Goal: Task Accomplishment & Management: Complete application form

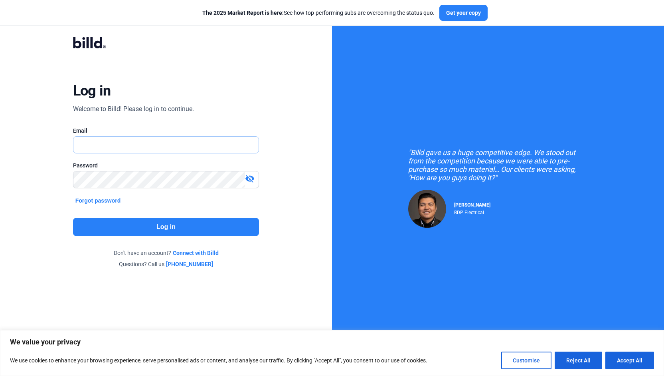
type input "[PERSON_NAME][EMAIL_ADDRESS][DOMAIN_NAME]"
click at [163, 223] on button "Log in" at bounding box center [166, 227] width 186 height 18
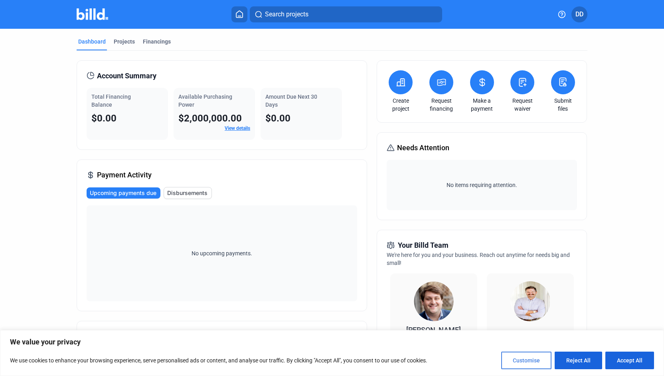
click at [532, 362] on button "Customise" at bounding box center [526, 360] width 50 height 18
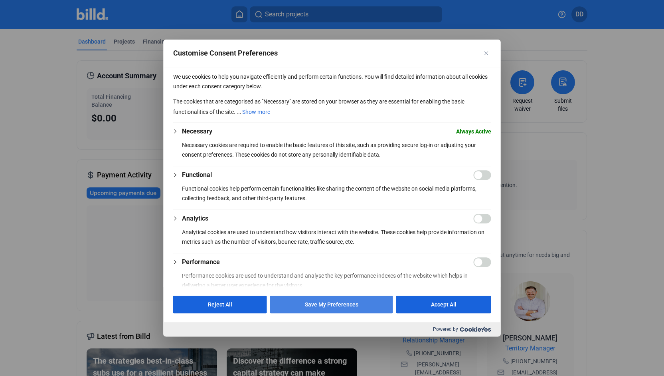
click at [336, 312] on button "Save My Preferences" at bounding box center [331, 304] width 123 height 18
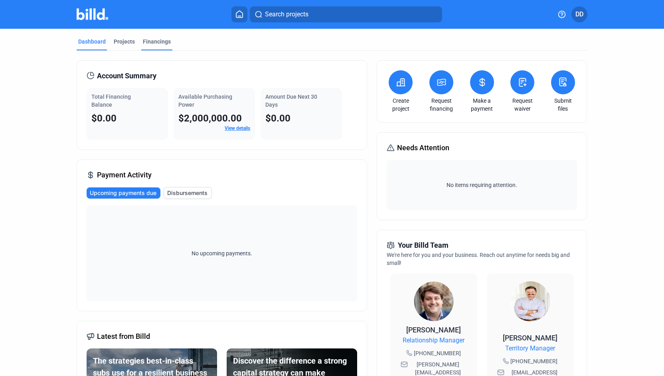
click at [156, 47] on div "Financings" at bounding box center [156, 44] width 31 height 13
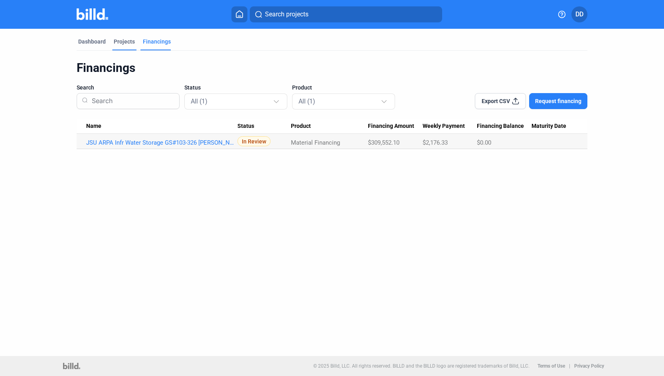
click at [124, 43] on div "Projects" at bounding box center [124, 42] width 21 height 8
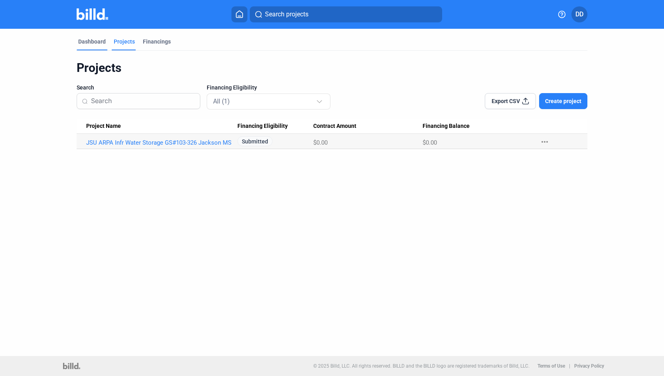
click at [99, 42] on div "Dashboard" at bounding box center [92, 42] width 28 height 8
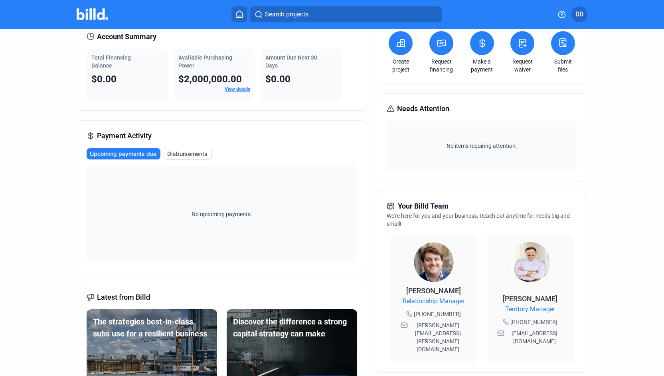
scroll to position [2, 0]
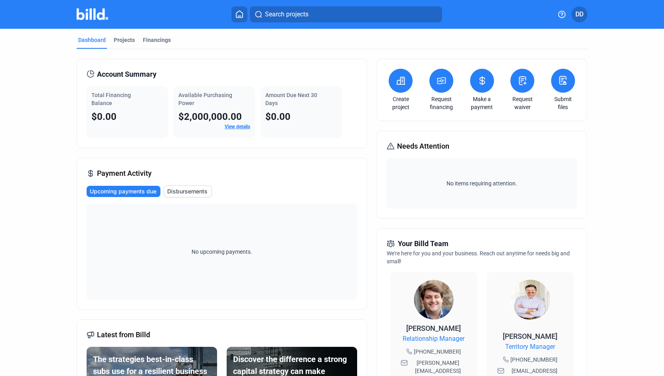
click at [445, 84] on button at bounding box center [441, 81] width 24 height 24
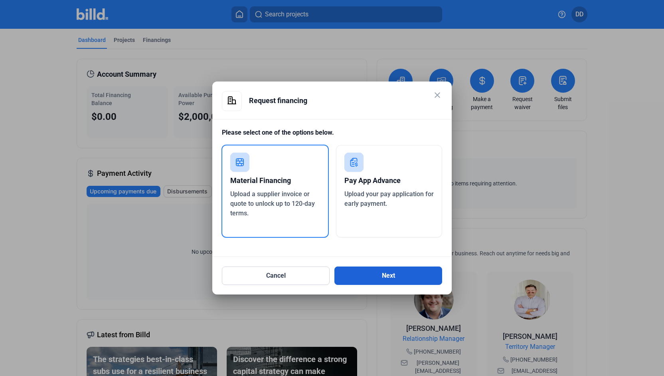
click at [384, 273] on button "Next" at bounding box center [388, 275] width 108 height 18
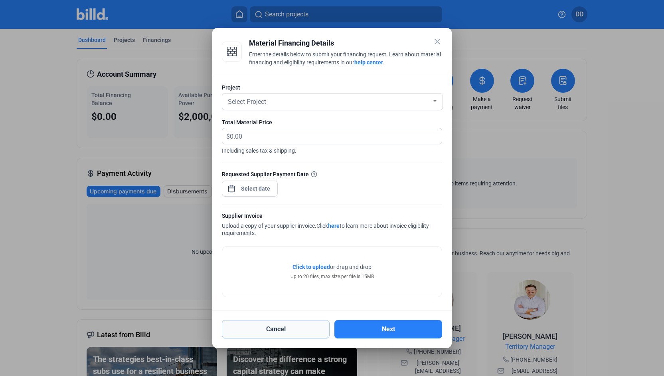
click at [308, 326] on button "Cancel" at bounding box center [276, 329] width 108 height 18
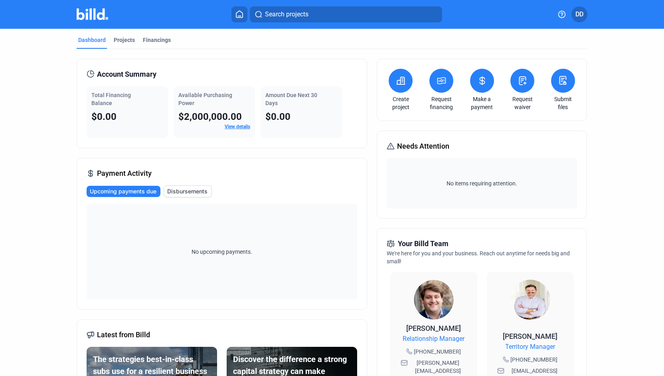
click at [401, 86] on button at bounding box center [401, 81] width 24 height 24
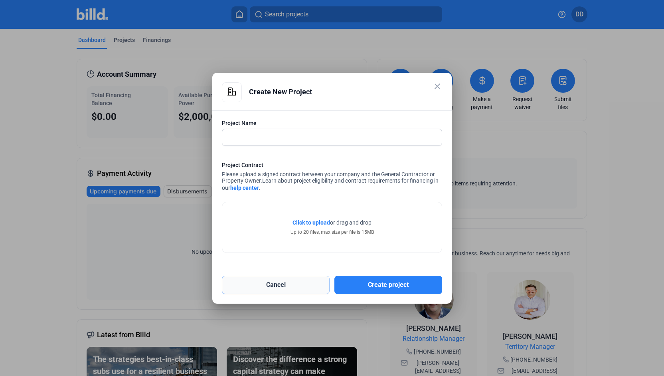
click at [295, 285] on button "Cancel" at bounding box center [276, 284] width 108 height 18
